Goal: Transaction & Acquisition: Purchase product/service

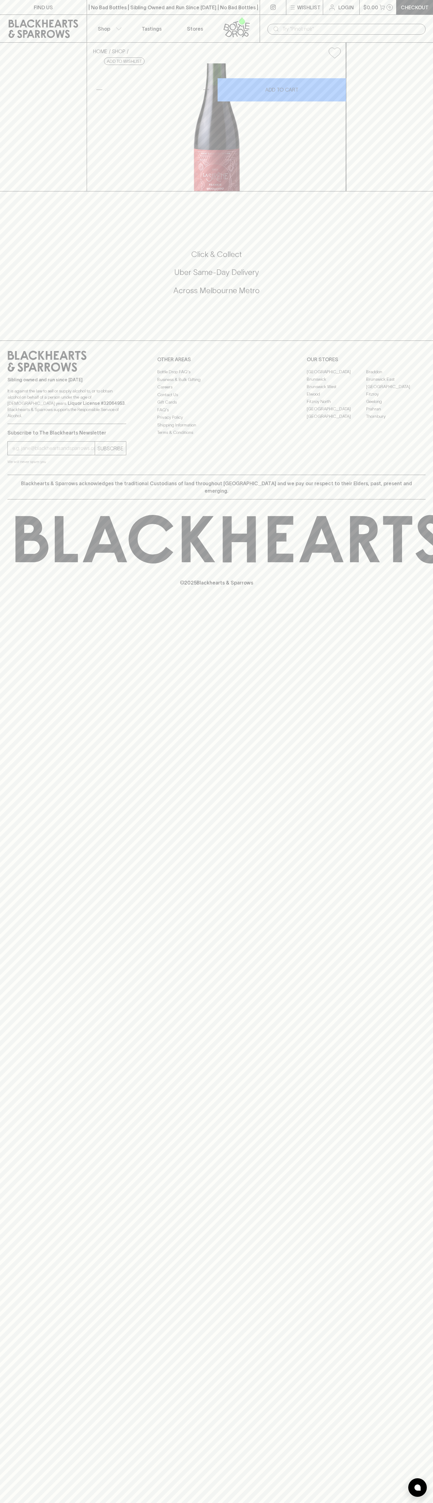
click at [374, 24] on div "​" at bounding box center [346, 29] width 158 height 11
click at [411, 328] on div "Click & Collect Uber Same-Day Delivery Across Melbourne Metro" at bounding box center [216, 276] width 418 height 104
click at [269, 1502] on html "FIND US | No Bad Bottles | Sibling Owned and Run Since 2006 | No Bad Bottles | …" at bounding box center [216, 751] width 433 height 1503
click at [29, 372] on icon at bounding box center [47, 361] width 79 height 21
